Goal: Find specific page/section: Find specific page/section

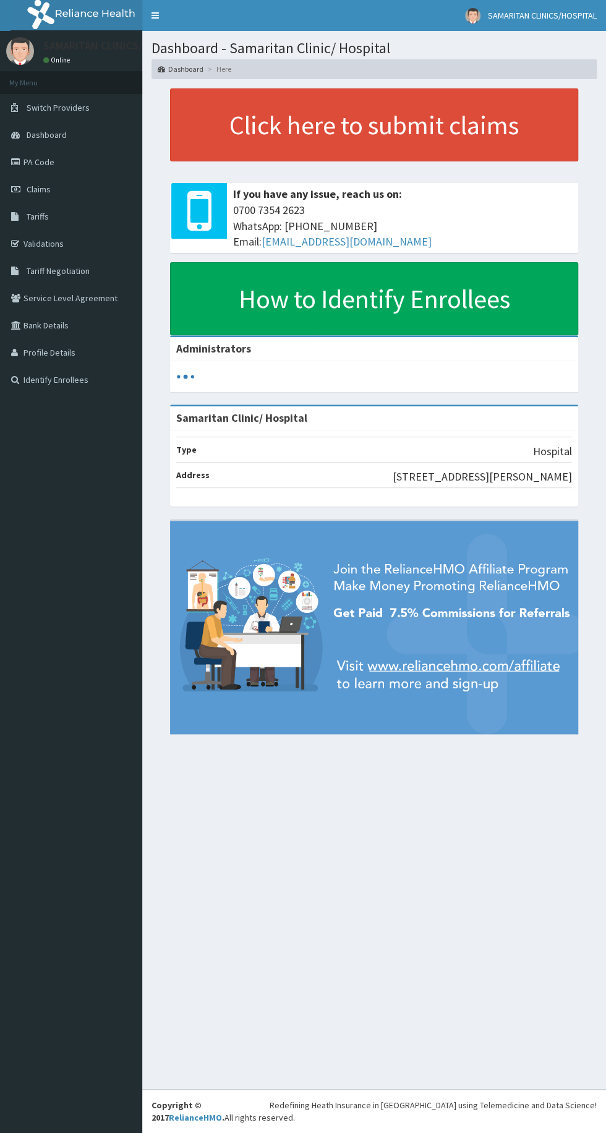
click at [82, 252] on link "Validations" at bounding box center [71, 243] width 142 height 27
click at [70, 256] on link "Validations" at bounding box center [71, 243] width 142 height 27
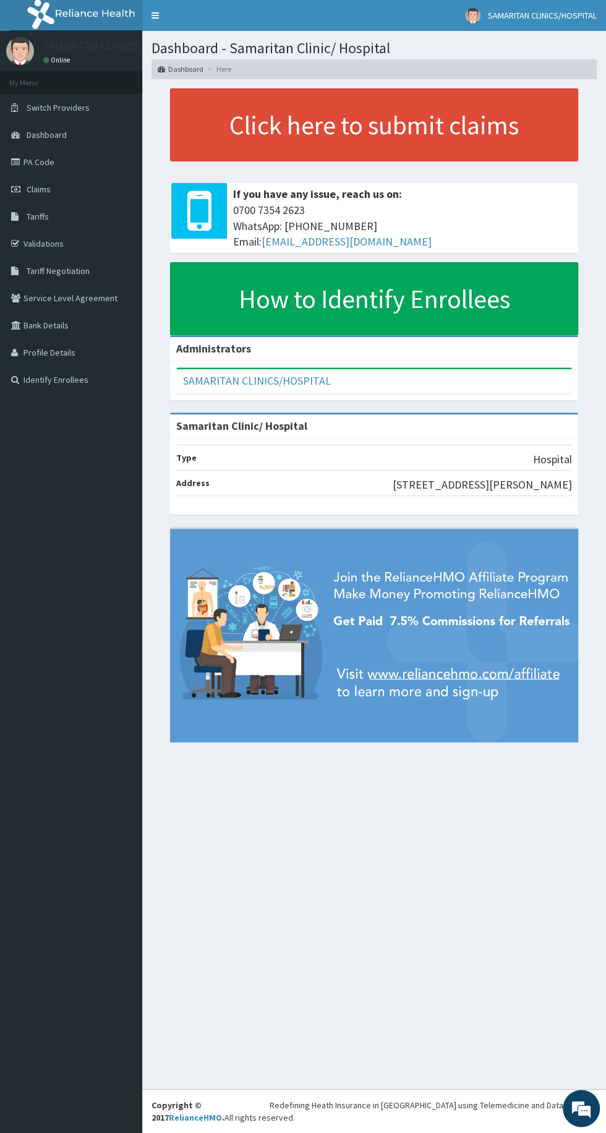
click at [67, 269] on span "Tariff Negotiation" at bounding box center [58, 270] width 63 height 11
